Goal: Find specific page/section: Find specific page/section

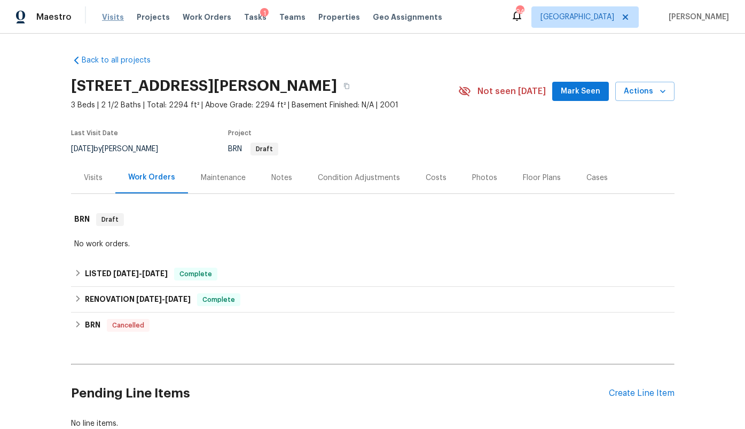
click at [111, 18] on span "Visits" at bounding box center [113, 17] width 22 height 11
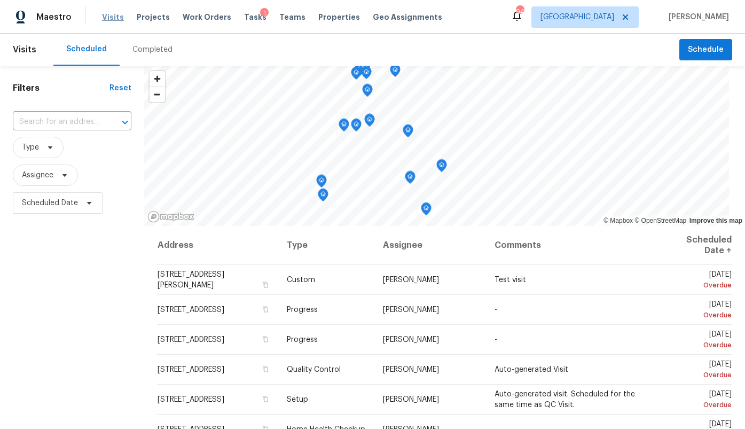
click at [114, 19] on span "Visits" at bounding box center [113, 17] width 22 height 11
click at [109, 12] on span "Visits" at bounding box center [113, 17] width 22 height 11
click at [629, 23] on span "[GEOGRAPHIC_DATA]" at bounding box center [584, 16] width 107 height 21
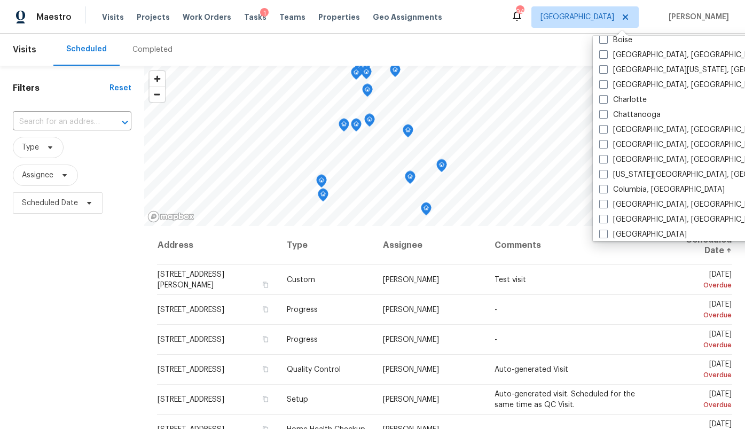
scroll to position [104, 0]
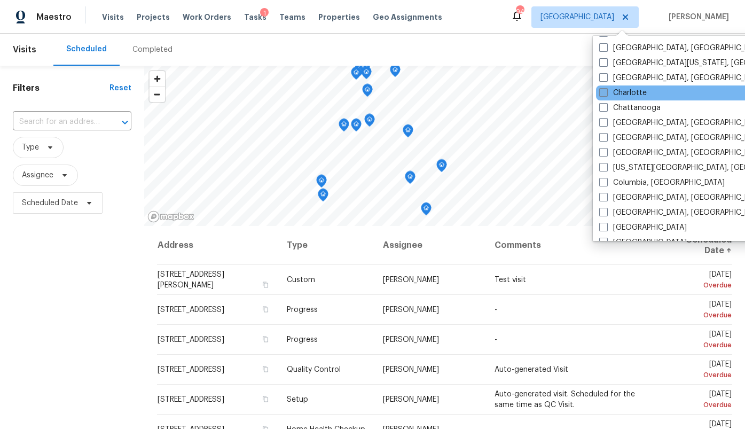
click at [611, 90] on label "Charlotte" at bounding box center [623, 93] width 48 height 11
click at [606, 90] on input "Charlotte" at bounding box center [602, 91] width 7 height 7
checkbox input "true"
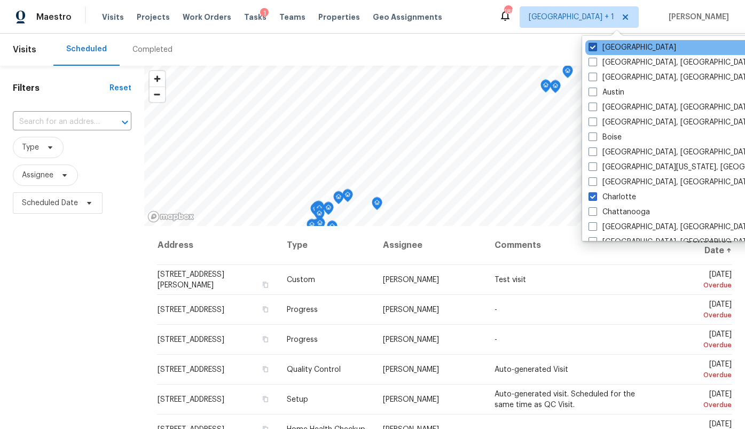
click at [605, 50] on label "[GEOGRAPHIC_DATA]" at bounding box center [632, 47] width 88 height 11
click at [595, 49] on input "[GEOGRAPHIC_DATA]" at bounding box center [591, 45] width 7 height 7
checkbox input "false"
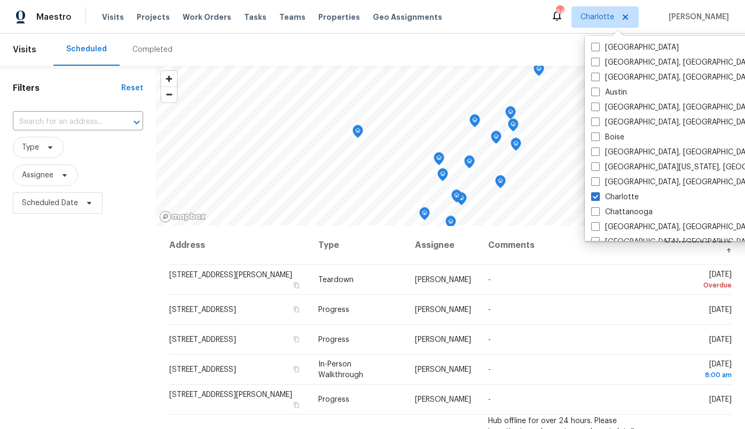
click at [150, 53] on div "Completed" at bounding box center [152, 49] width 40 height 11
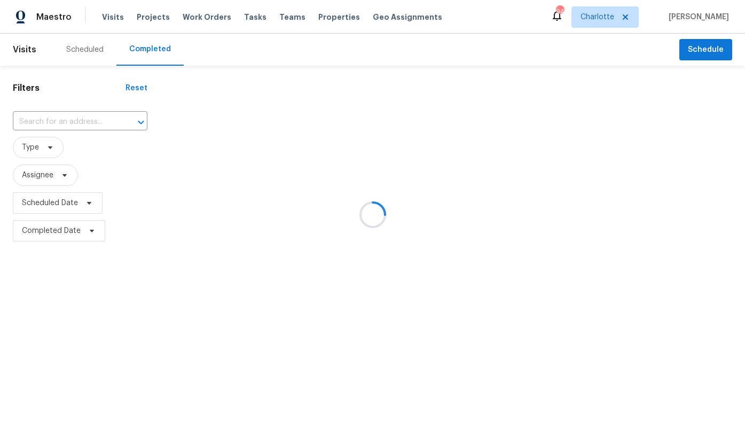
click at [77, 120] on div at bounding box center [372, 214] width 745 height 429
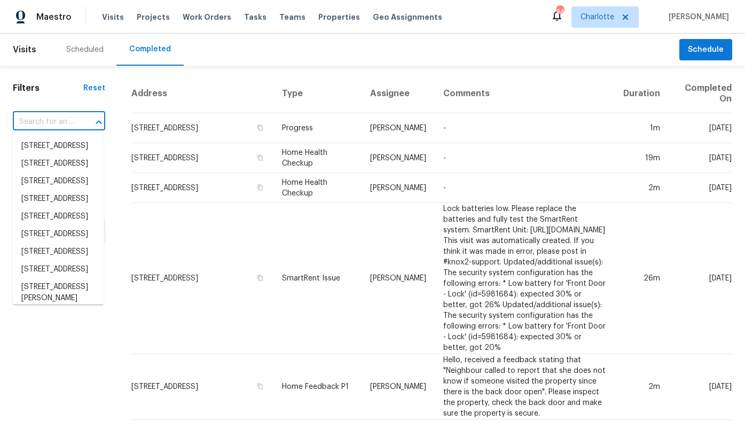
click at [58, 121] on input "text" at bounding box center [44, 122] width 62 height 17
paste input "[STREET_ADDRESS]"
type input "[STREET_ADDRESS]"
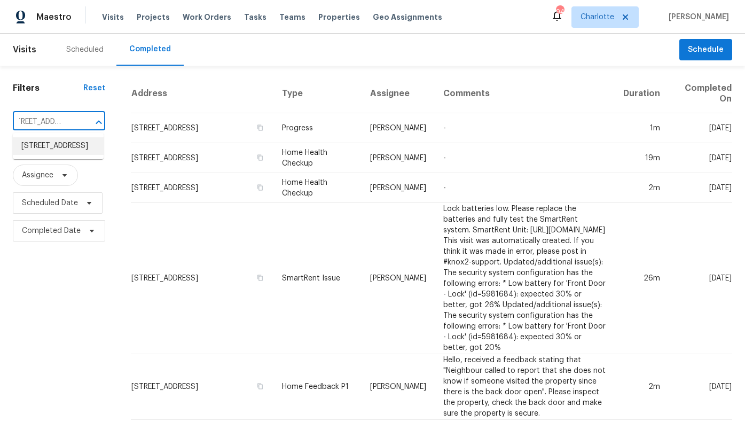
click at [55, 149] on li "[STREET_ADDRESS]" at bounding box center [58, 146] width 91 height 18
